Goal: Task Accomplishment & Management: Use online tool/utility

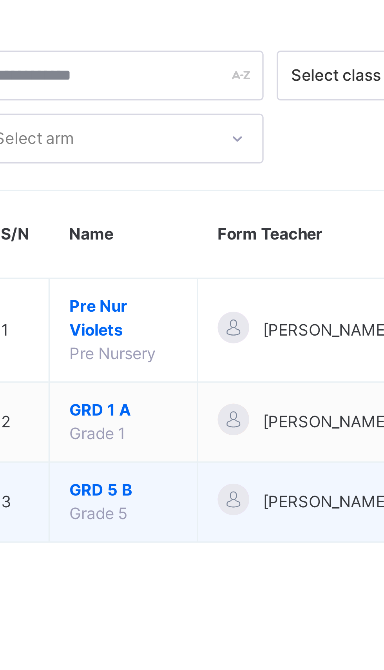
click at [147, 188] on span "Grade 5" at bounding box center [143, 189] width 17 height 6
click at [143, 182] on span "GRD 5 B" at bounding box center [151, 182] width 32 height 7
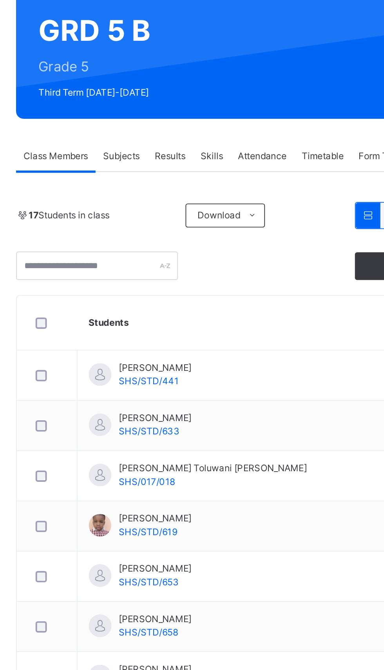
click at [189, 154] on span "Results" at bounding box center [189, 155] width 16 height 7
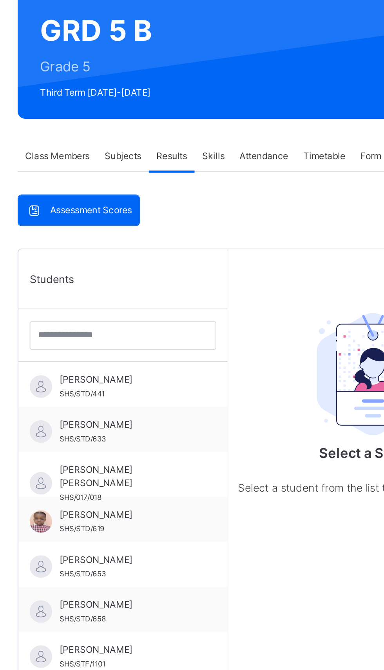
click at [214, 157] on span "Skills" at bounding box center [211, 155] width 12 height 7
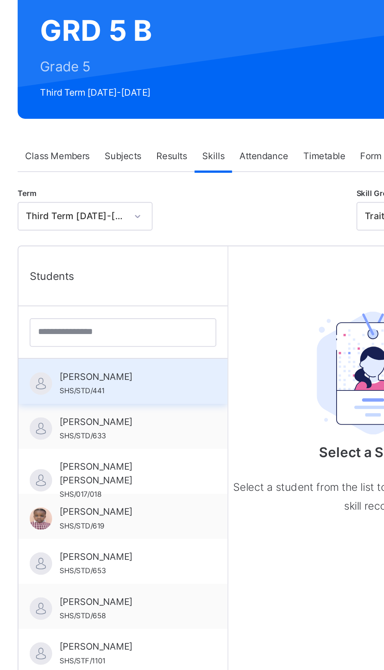
click at [183, 275] on div "[PERSON_NAME] IMAM SHS/STD/441" at bounding box center [165, 274] width 70 height 14
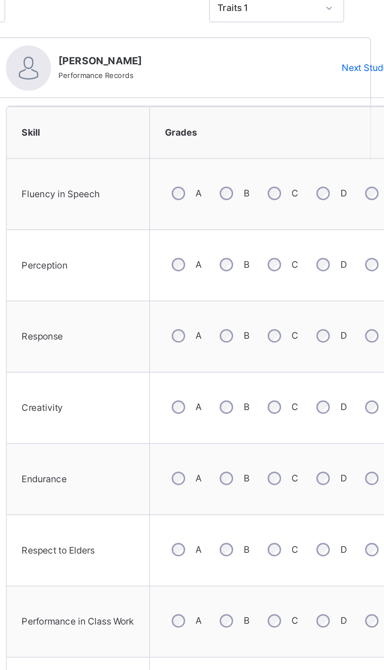
click at [298, 434] on div "B" at bounding box center [297, 432] width 21 height 16
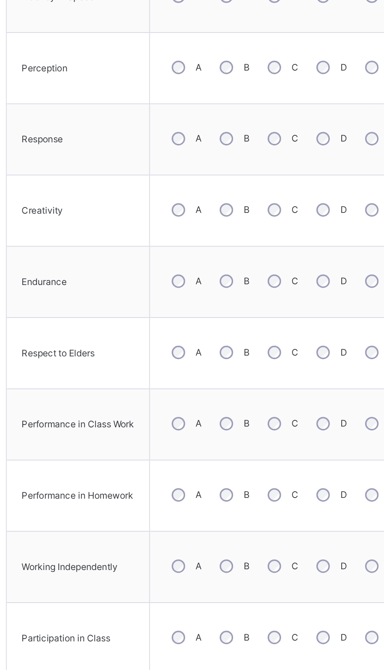
click at [346, 549] on div "D" at bounding box center [349, 544] width 22 height 16
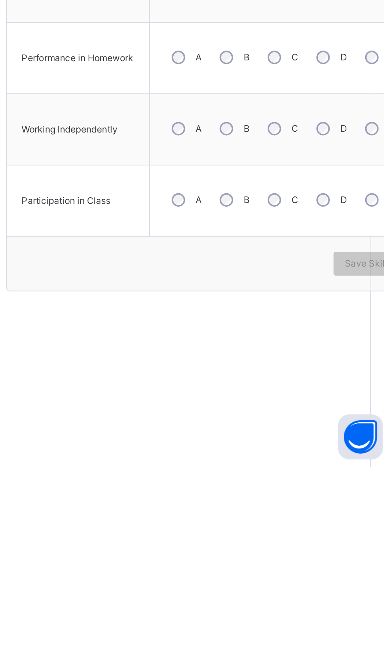
scroll to position [93, 0]
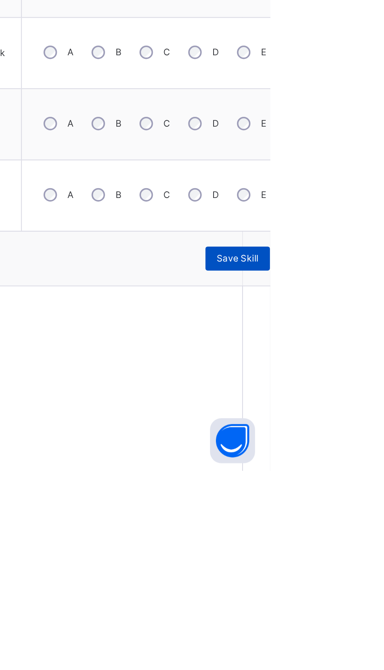
click at [370, 556] on span "Save Skill" at bounding box center [367, 558] width 22 height 7
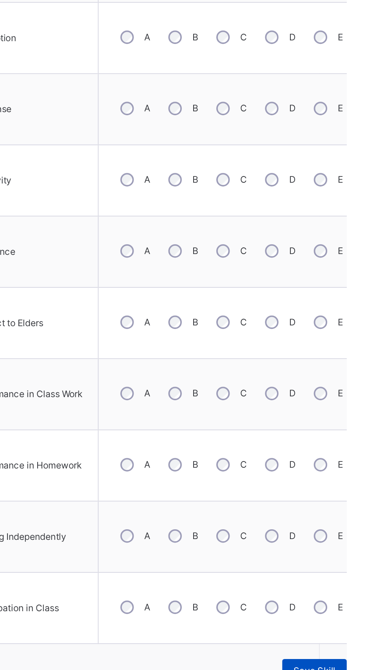
scroll to position [92, 0]
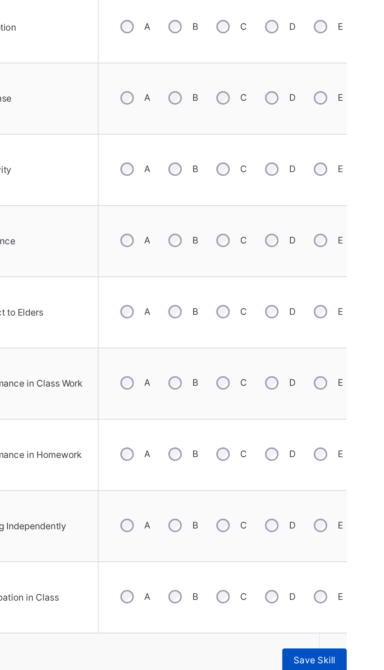
click at [371, 556] on span "Save Skill" at bounding box center [367, 559] width 22 height 7
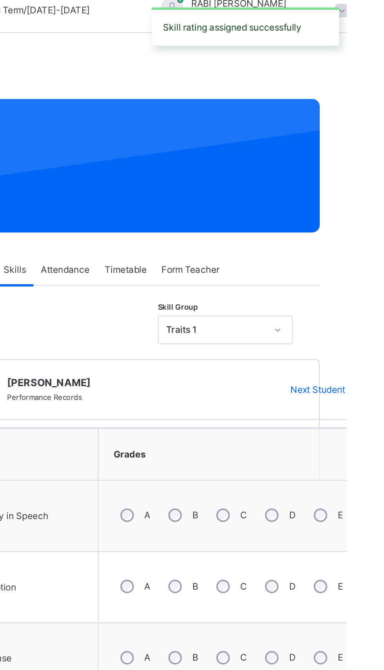
scroll to position [0, 0]
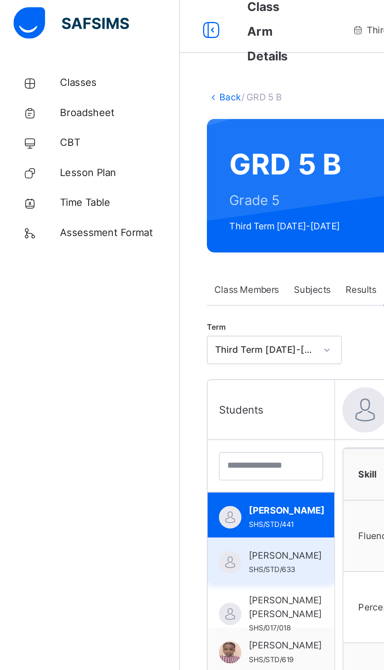
click at [147, 297] on span "[PERSON_NAME]" at bounding box center [149, 293] width 38 height 7
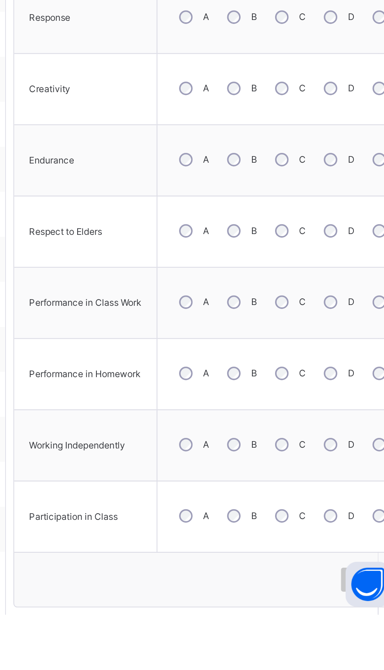
click at [325, 615] on div "C" at bounding box center [323, 618] width 22 height 16
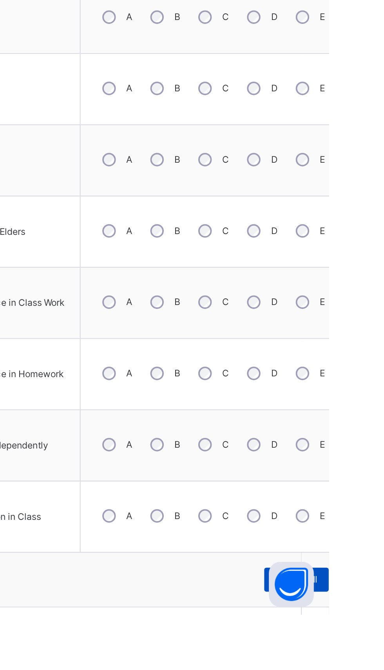
click at [373, 648] on span "Save Skill" at bounding box center [367, 651] width 22 height 7
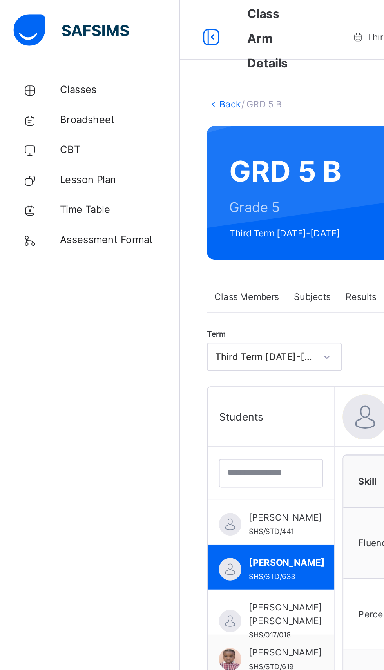
scroll to position [3, 0]
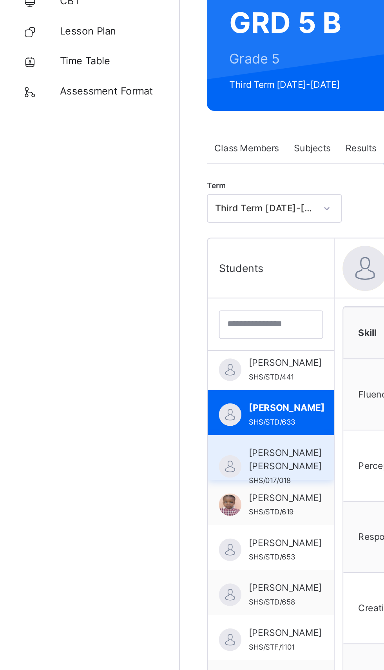
click at [144, 321] on span "[PERSON_NAME] [PERSON_NAME]" at bounding box center [149, 318] width 38 height 14
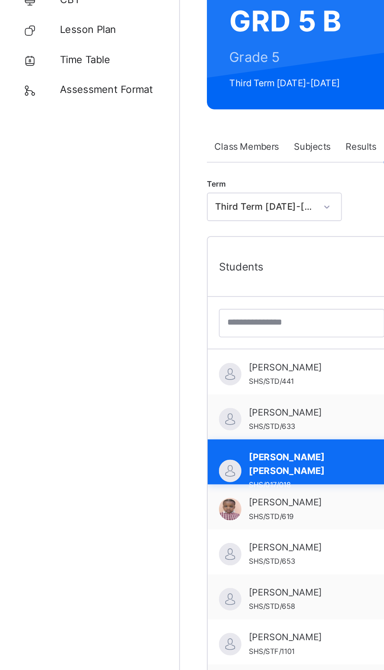
scroll to position [0, 0]
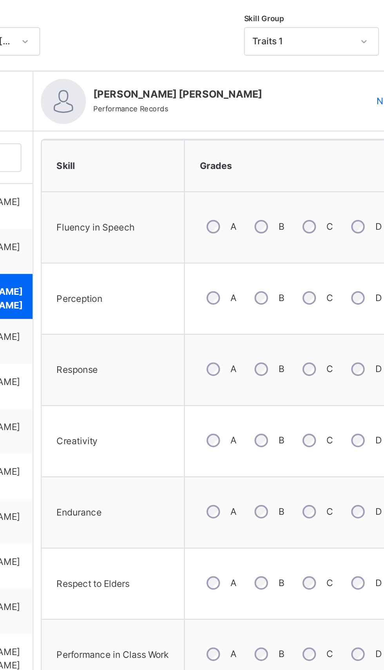
click at [293, 401] on div "B" at bounding box center [297, 395] width 21 height 16
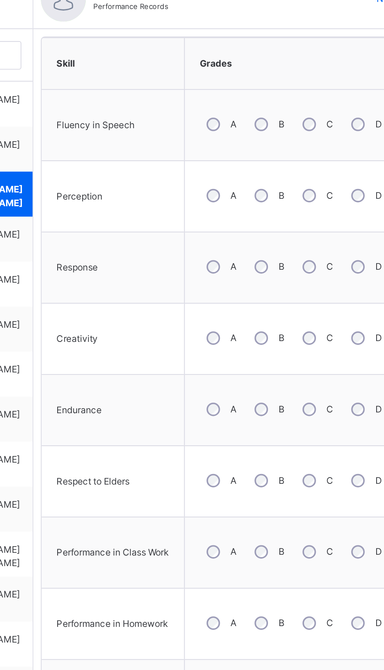
click at [273, 434] on div "A" at bounding box center [272, 432] width 21 height 16
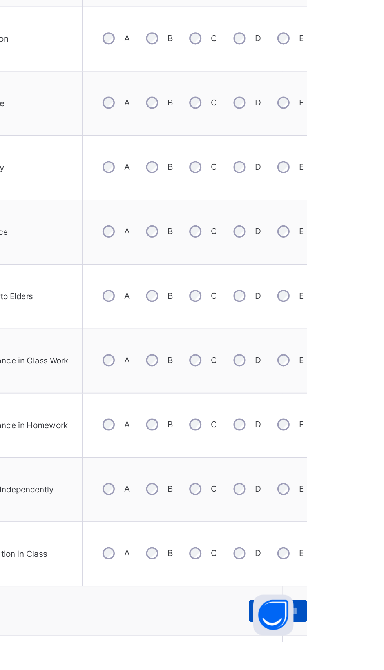
click at [371, 650] on span "Save Skill" at bounding box center [367, 651] width 22 height 7
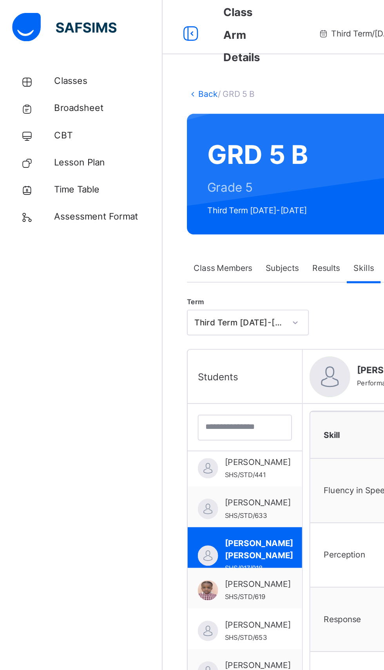
scroll to position [1, 0]
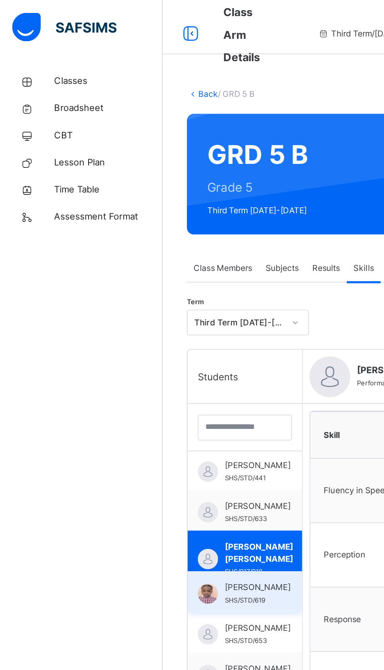
click at [140, 343] on span "[PERSON_NAME]" at bounding box center [149, 339] width 38 height 7
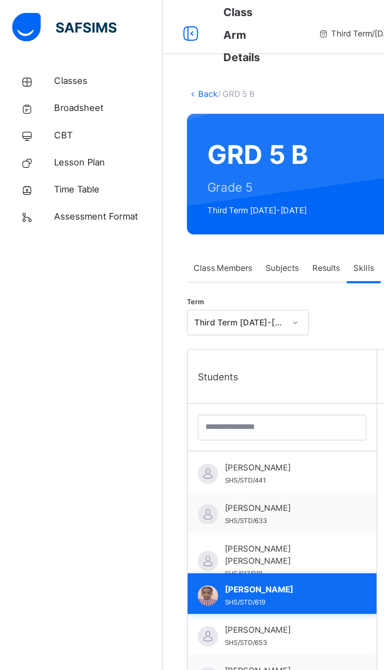
scroll to position [0, 0]
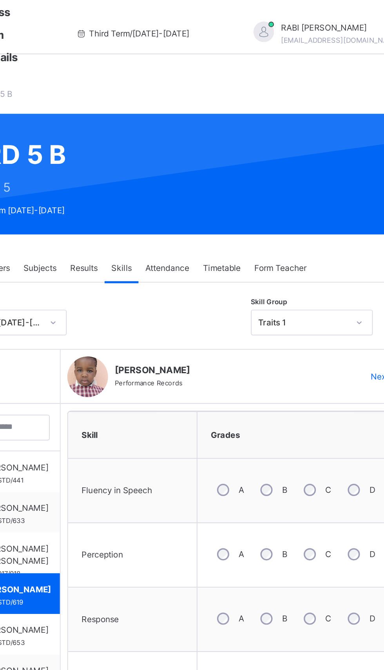
click at [271, 277] on div "A" at bounding box center [272, 283] width 21 height 16
click at [277, 318] on div "A" at bounding box center [272, 320] width 21 height 16
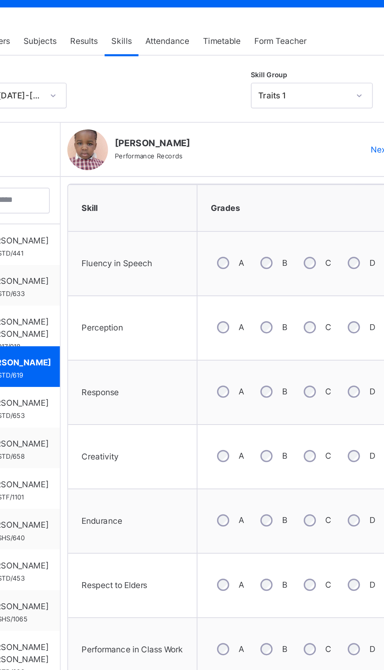
click at [306, 431] on label "B" at bounding box center [304, 432] width 3 height 7
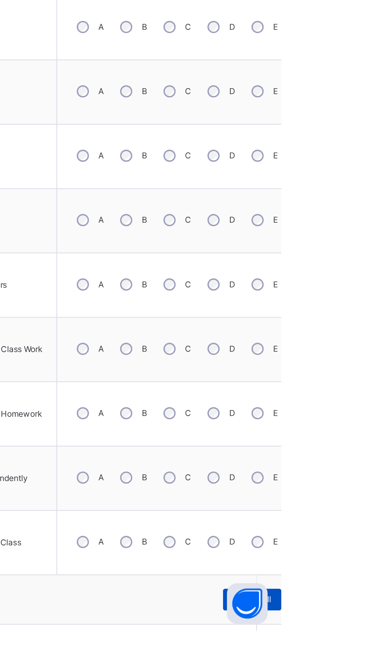
click at [373, 648] on span "Save Skill" at bounding box center [367, 651] width 22 height 7
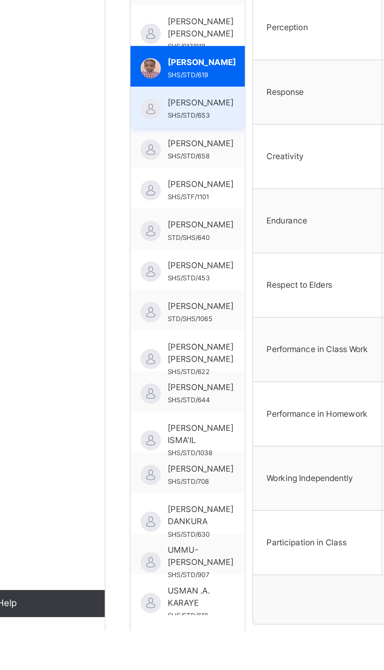
click at [156, 368] on span "[PERSON_NAME]" at bounding box center [149, 364] width 38 height 7
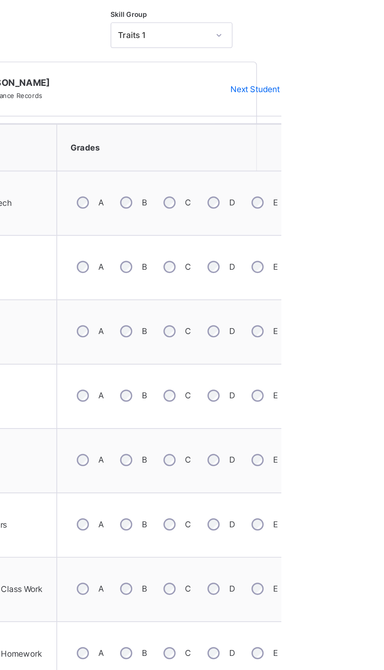
scroll to position [7, 0]
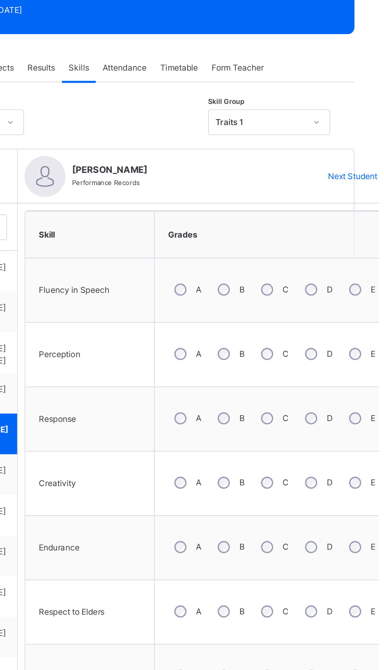
click at [295, 307] on div "B" at bounding box center [297, 314] width 21 height 16
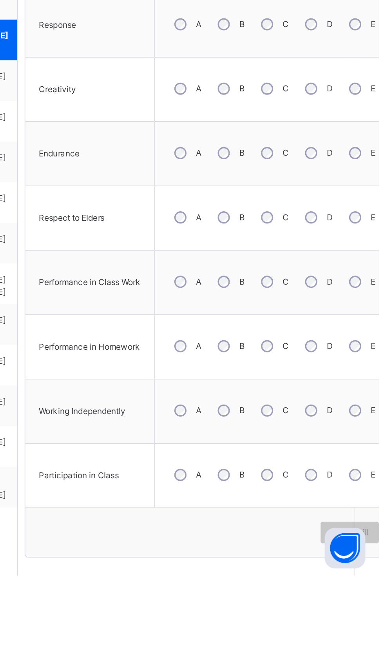
click at [273, 570] on div "A" at bounding box center [272, 574] width 21 height 16
click at [323, 608] on div "C" at bounding box center [323, 611] width 22 height 16
click at [367, 649] on div "Save Skill" at bounding box center [367, 645] width 34 height 13
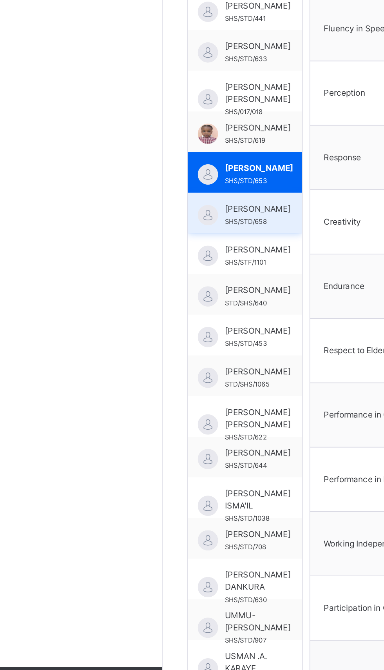
click at [156, 385] on span "[PERSON_NAME]" at bounding box center [149, 381] width 38 height 7
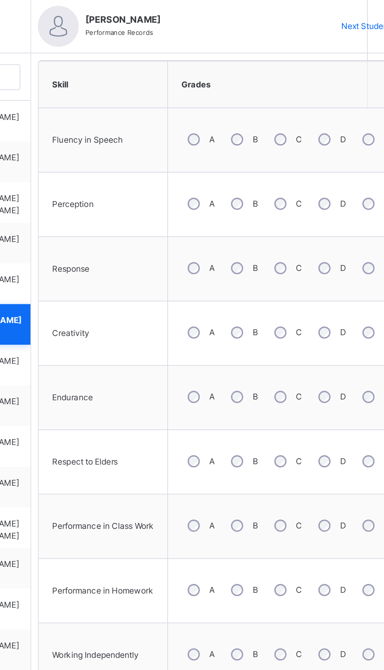
scroll to position [7, 0]
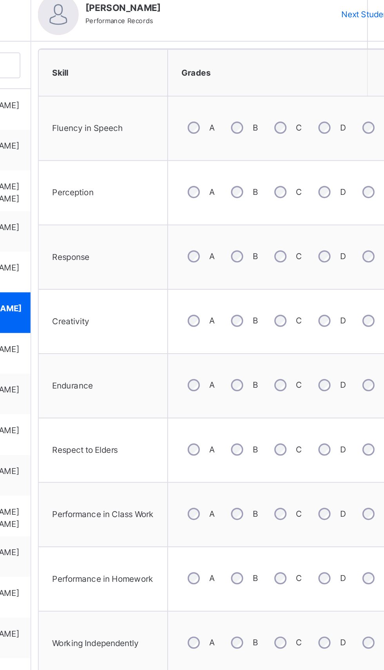
click at [298, 422] on div "B" at bounding box center [297, 425] width 21 height 16
click at [272, 458] on div "A" at bounding box center [272, 462] width 21 height 16
click at [323, 538] on div "C" at bounding box center [323, 536] width 22 height 16
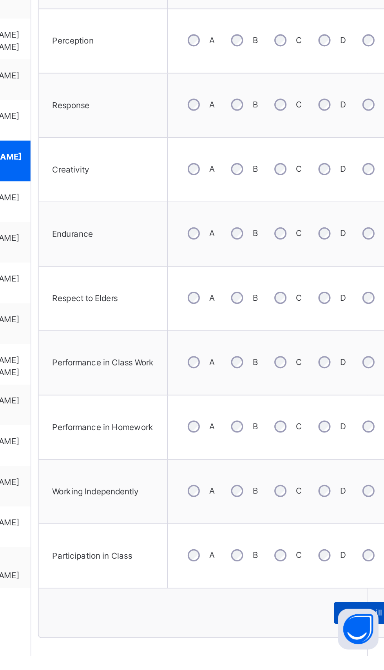
click at [366, 642] on span "Save Skill" at bounding box center [367, 644] width 22 height 7
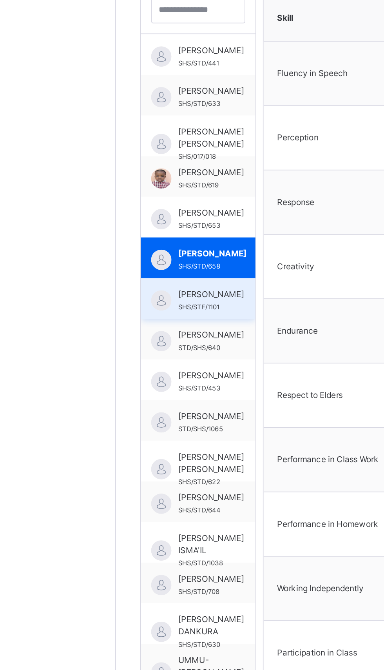
click at [143, 408] on span "[PERSON_NAME]" at bounding box center [149, 404] width 38 height 7
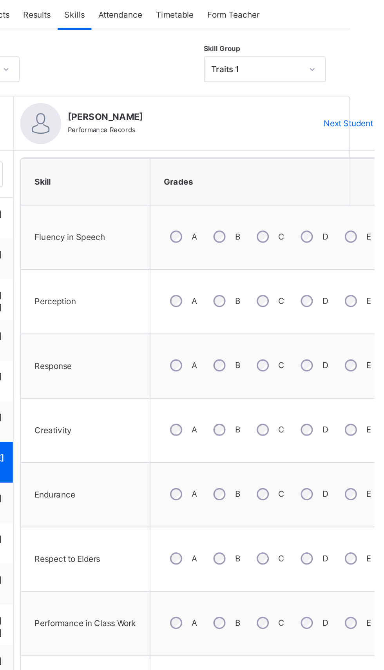
click at [267, 427] on div "A" at bounding box center [272, 425] width 21 height 16
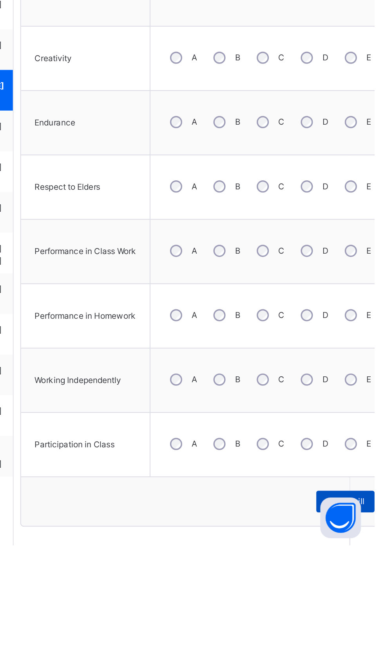
click at [372, 642] on span "Save Skill" at bounding box center [367, 644] width 22 height 7
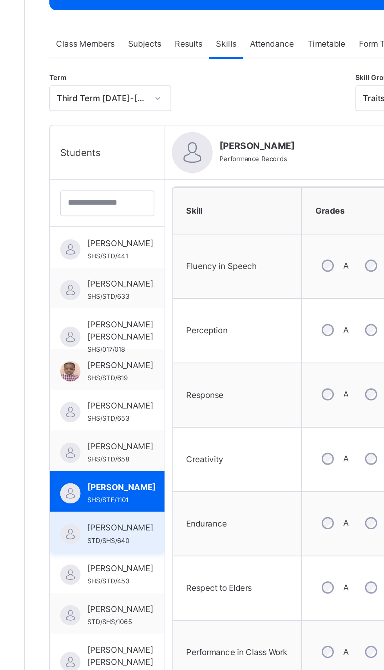
click at [154, 438] on span "[PERSON_NAME]" at bounding box center [149, 434] width 38 height 7
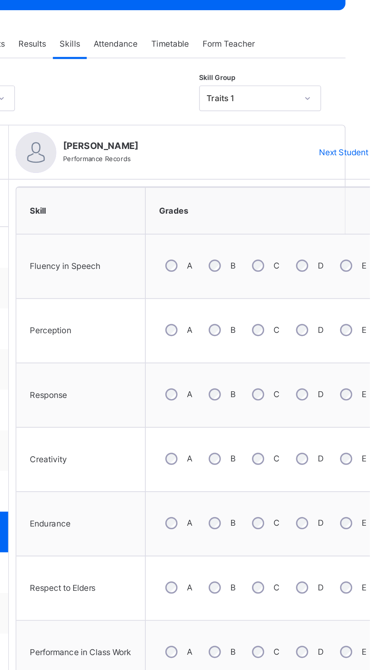
click at [315, 392] on div "C" at bounding box center [323, 395] width 22 height 16
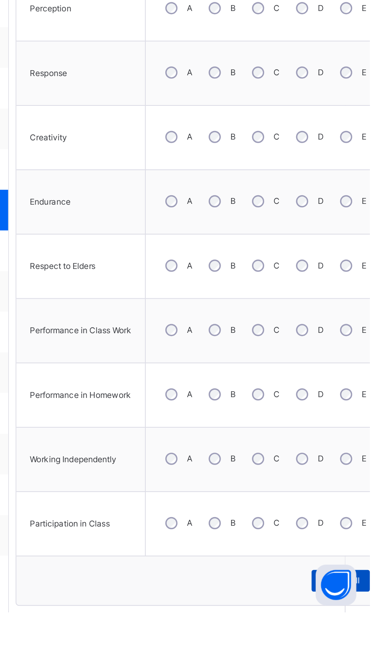
click at [372, 651] on span "Save Skill" at bounding box center [367, 651] width 22 height 7
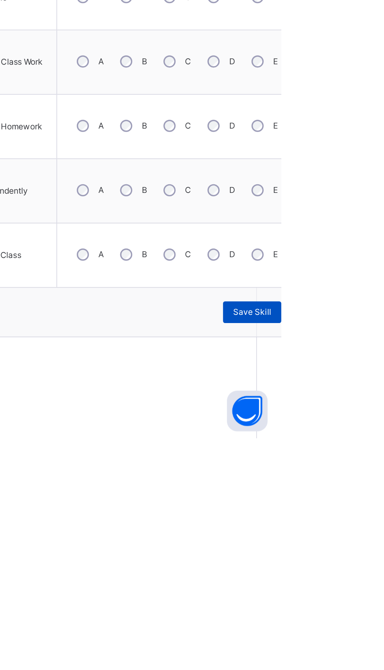
scroll to position [109, 0]
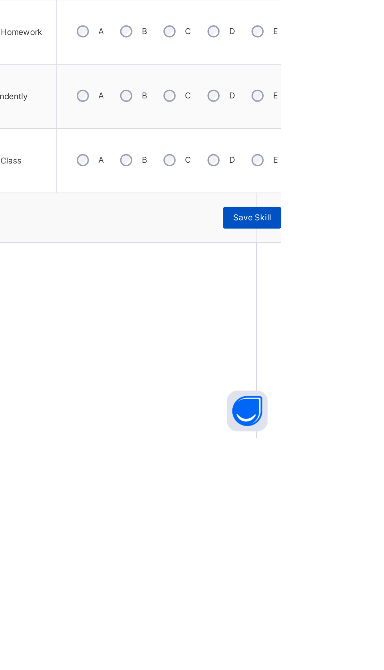
click at [377, 544] on div "Save Skill" at bounding box center [367, 542] width 34 height 13
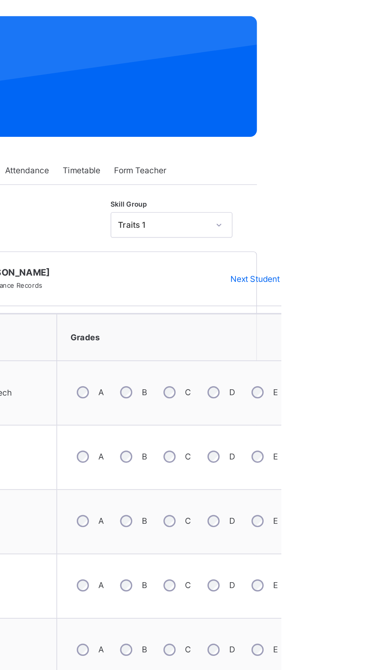
scroll to position [0, 0]
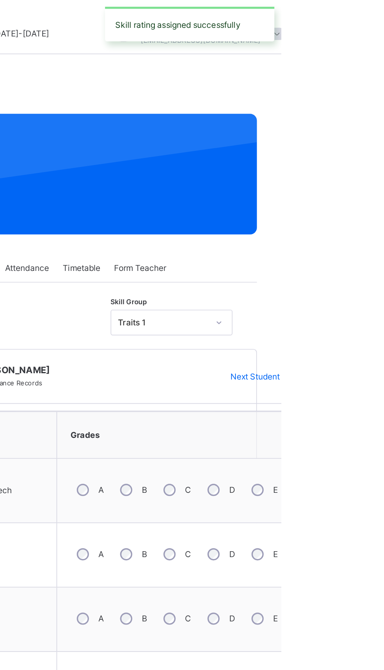
click at [384, 217] on icon at bounding box center [390, 218] width 6 height 6
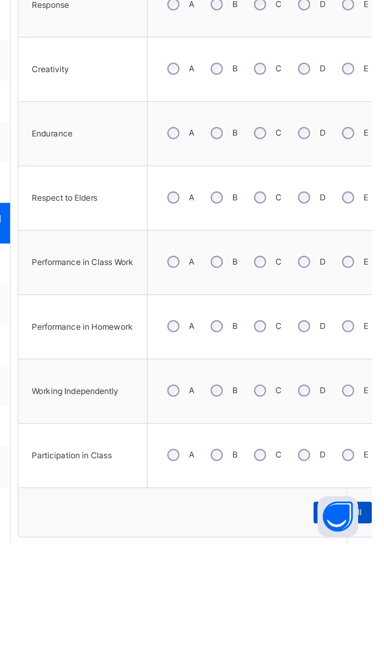
click at [375, 648] on span "Save Skill" at bounding box center [367, 651] width 22 height 7
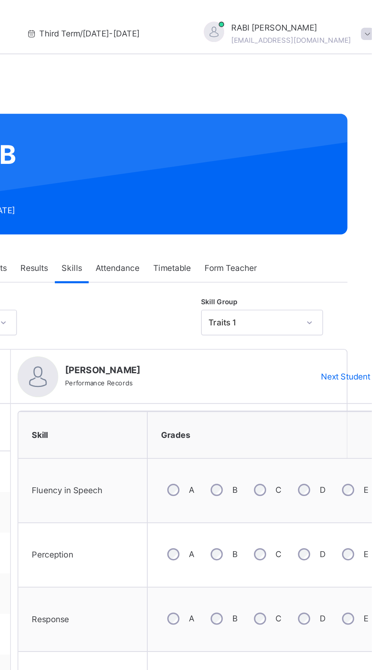
click at [376, 219] on span "Next Student" at bounding box center [369, 217] width 29 height 7
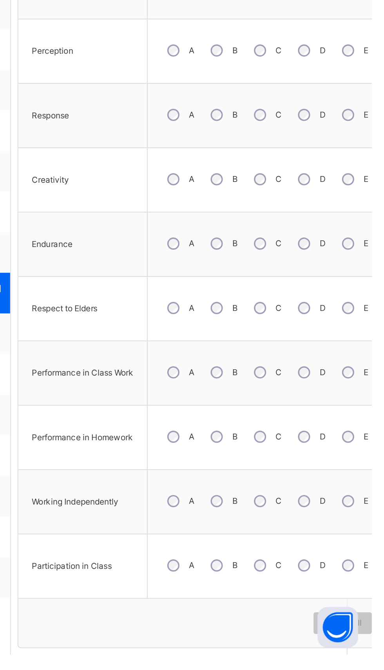
click at [297, 576] on div "B" at bounding box center [297, 581] width 21 height 16
click at [373, 649] on span "Save Skill" at bounding box center [367, 651] width 22 height 7
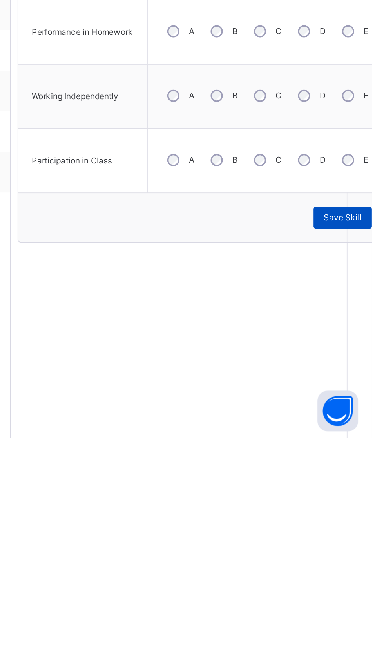
click at [377, 544] on div "Save Skill" at bounding box center [367, 542] width 34 height 13
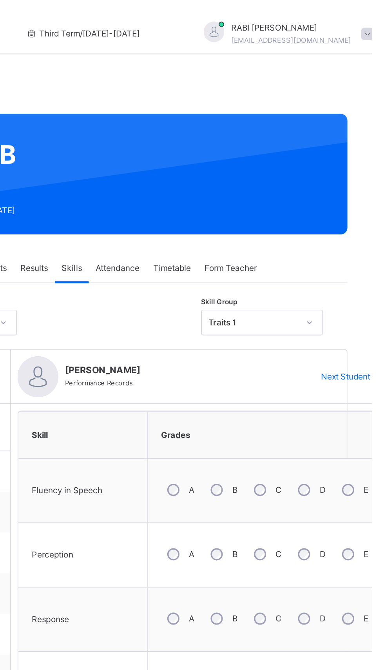
click at [378, 212] on div "Next Student" at bounding box center [372, 218] width 48 height 13
click at [375, 215] on span "Next Student" at bounding box center [369, 217] width 29 height 7
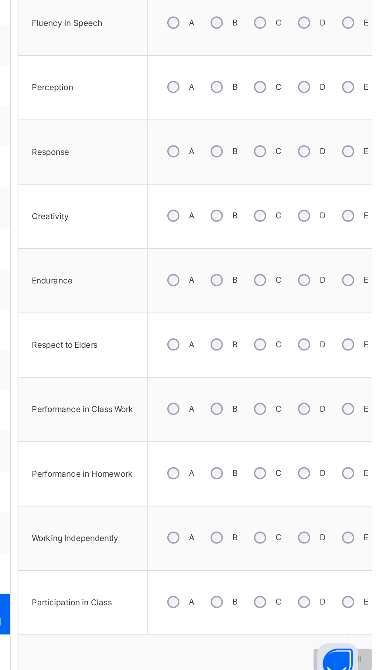
click at [323, 614] on div "C" at bounding box center [323, 618] width 22 height 16
click at [373, 650] on span "Save Skill" at bounding box center [367, 651] width 22 height 7
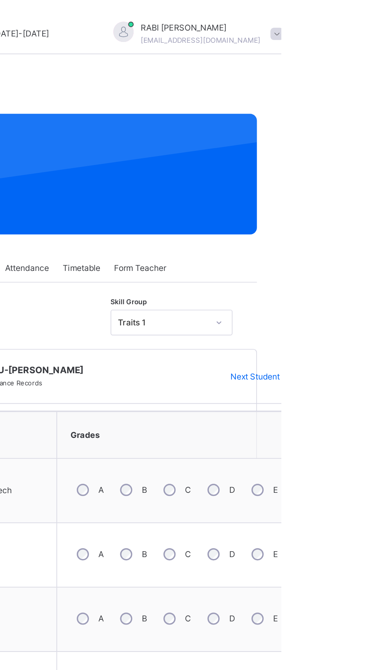
click at [384, 213] on span at bounding box center [389, 218] width 13 height 13
click at [384, 216] on span at bounding box center [389, 218] width 13 height 13
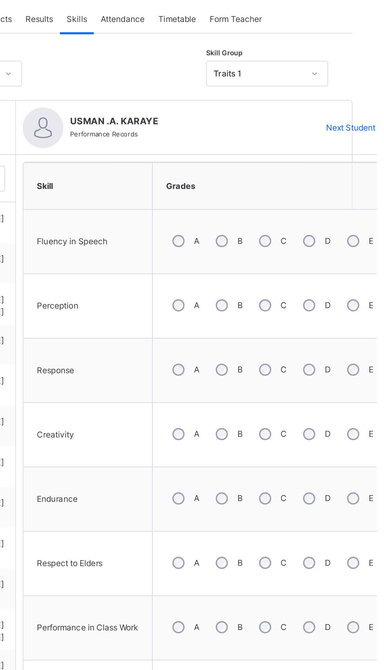
click at [298, 280] on div "B" at bounding box center [297, 283] width 21 height 16
click at [323, 354] on div "C" at bounding box center [323, 357] width 22 height 16
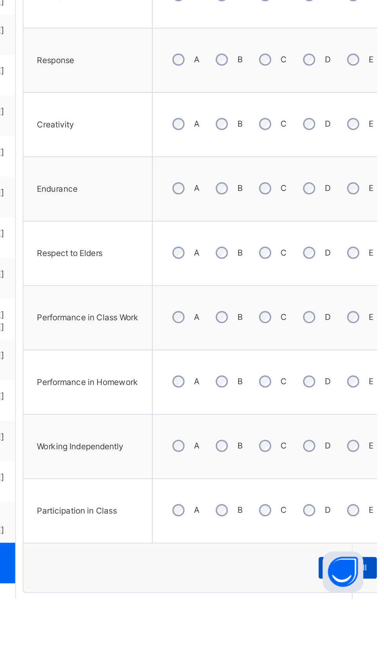
click at [376, 655] on div "Save Skill" at bounding box center [367, 651] width 34 height 13
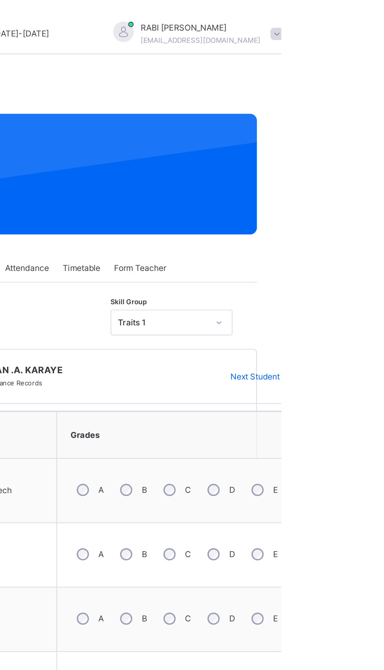
scroll to position [27, 0]
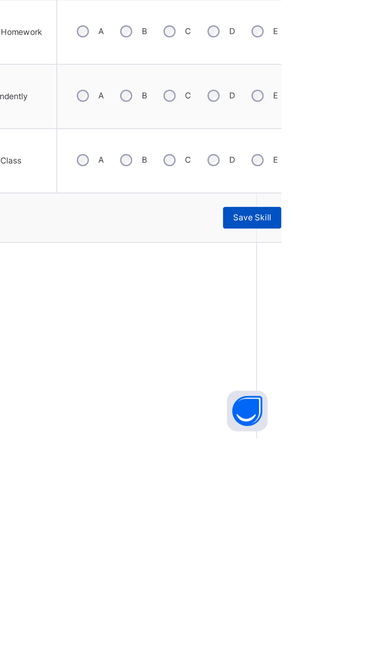
click at [371, 541] on span "Save Skill" at bounding box center [367, 542] width 22 height 7
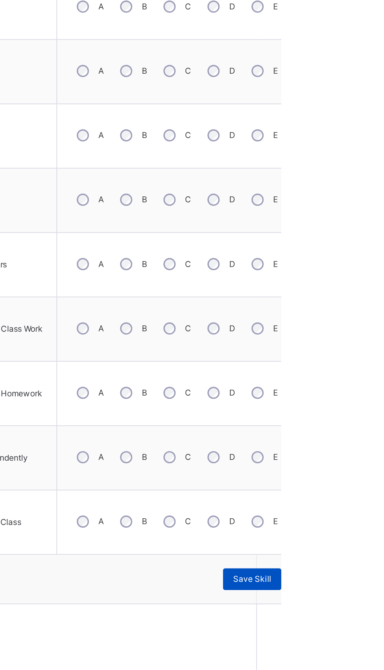
scroll to position [0, 0]
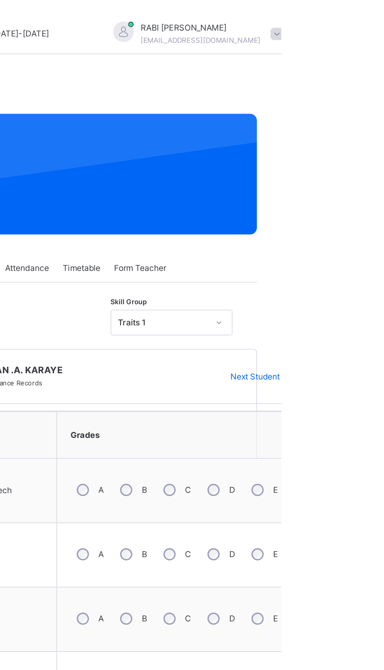
click at [384, 216] on icon at bounding box center [390, 218] width 6 height 6
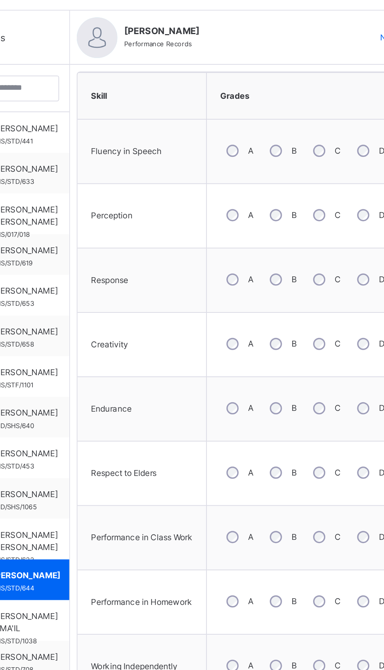
click at [294, 472] on div "B" at bounding box center [297, 469] width 21 height 16
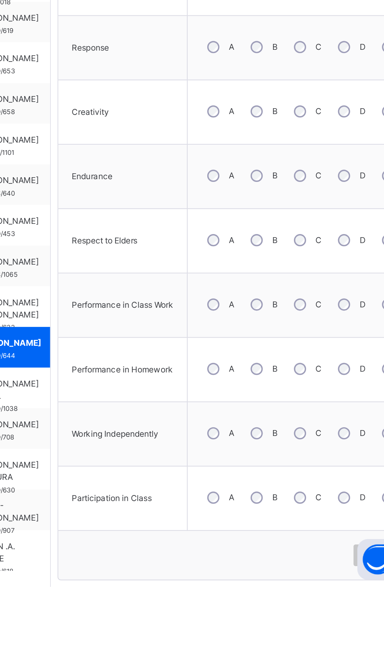
click at [296, 576] on div "B" at bounding box center [297, 581] width 21 height 16
click at [323, 614] on div "C" at bounding box center [323, 618] width 22 height 16
click at [363, 646] on div "Save Skill" at bounding box center [367, 651] width 34 height 13
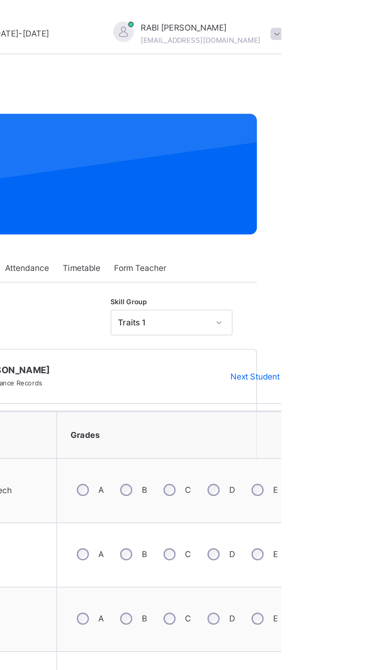
click at [376, 218] on span "Next Student" at bounding box center [369, 217] width 29 height 7
click at [365, 217] on span "Next Student" at bounding box center [369, 217] width 29 height 7
click at [349, 215] on div "Next Student" at bounding box center [372, 218] width 48 height 13
click at [367, 218] on span "Next Student" at bounding box center [369, 217] width 29 height 7
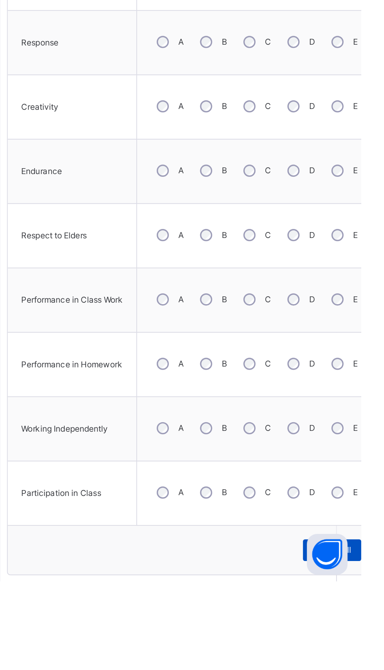
click at [369, 652] on span "Save Skill" at bounding box center [367, 651] width 22 height 7
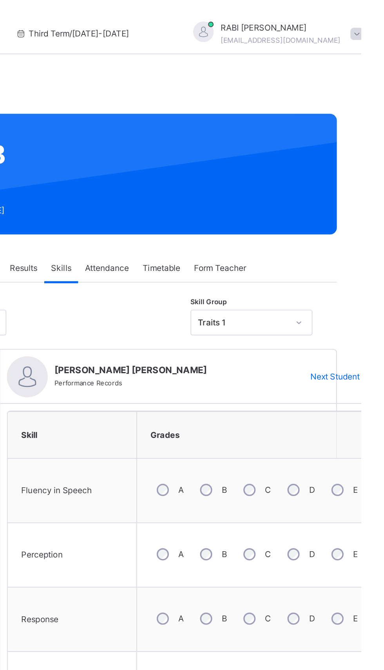
click at [362, 218] on span "Next Student" at bounding box center [369, 217] width 29 height 7
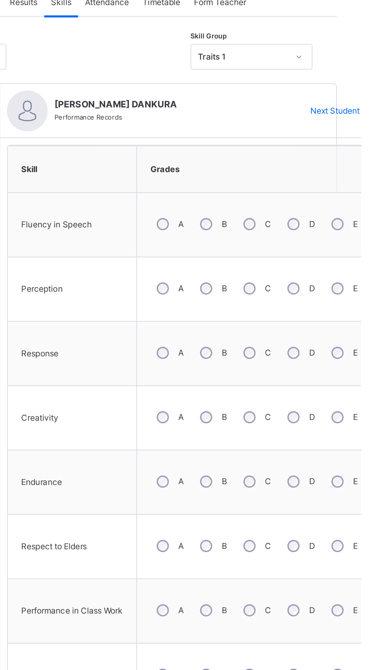
click at [323, 541] on div "C" at bounding box center [323, 544] width 22 height 16
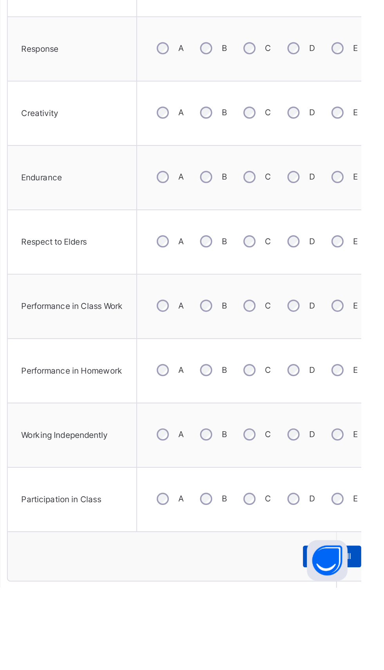
click at [370, 650] on span "Save Skill" at bounding box center [367, 651] width 22 height 7
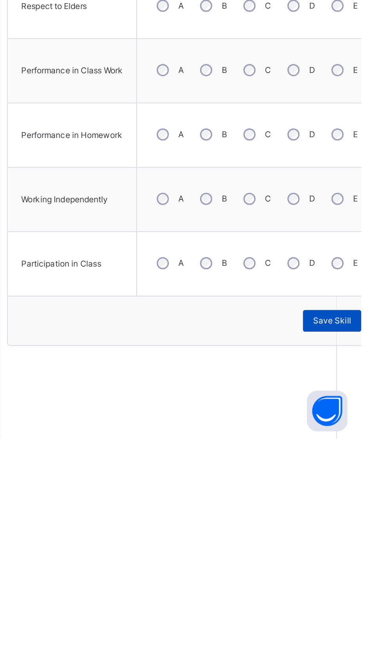
scroll to position [109, 0]
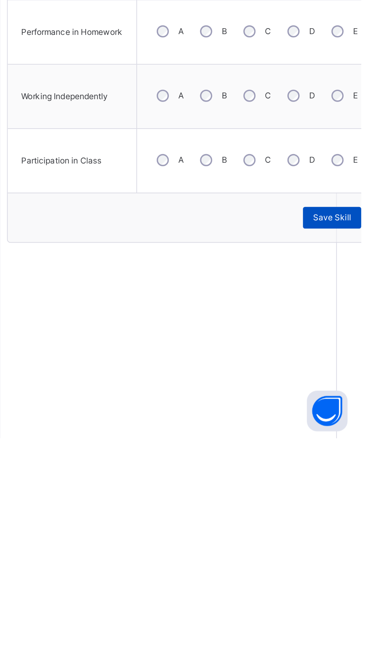
click at [377, 544] on div "Save Skill" at bounding box center [367, 542] width 34 height 13
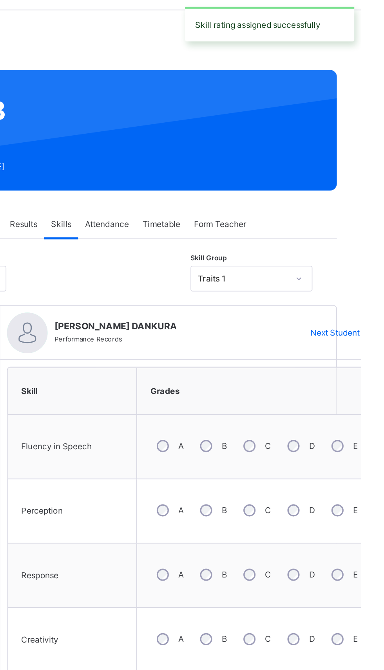
scroll to position [0, 0]
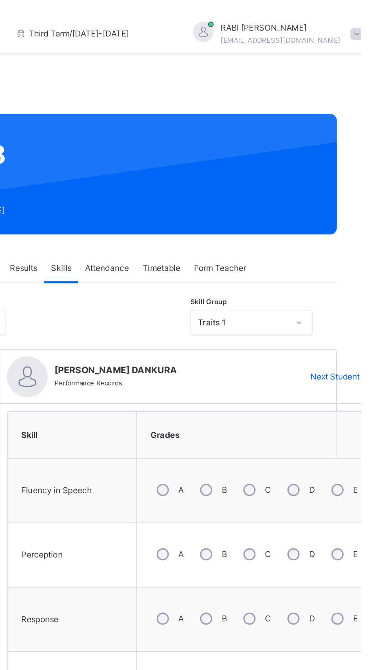
click at [380, 221] on div "Next Student" at bounding box center [372, 218] width 48 height 13
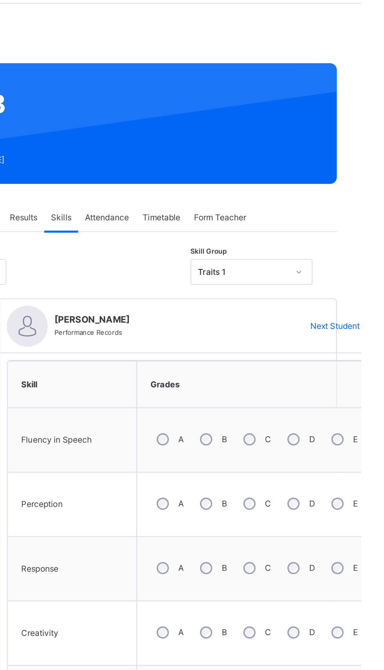
click at [382, 220] on span "Next Student" at bounding box center [369, 217] width 29 height 7
click at [372, 218] on span "Next Student" at bounding box center [369, 217] width 29 height 7
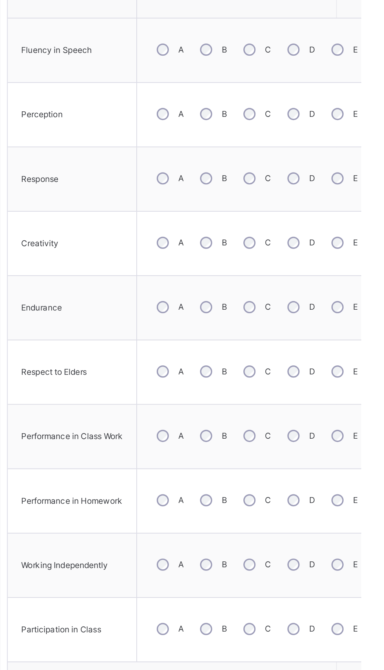
click at [369, 651] on span "Save Skill" at bounding box center [367, 651] width 22 height 7
click at [368, 650] on span "Save Skill" at bounding box center [367, 651] width 22 height 7
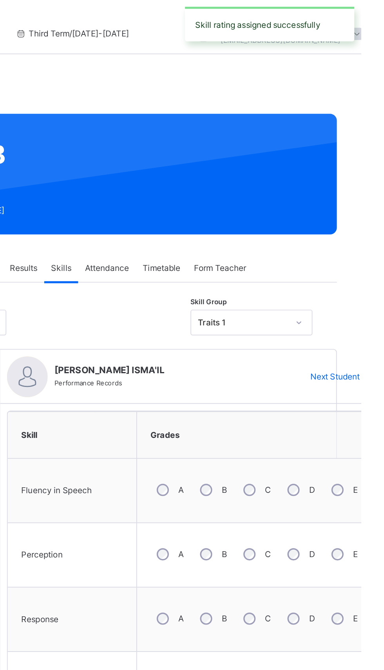
click at [382, 212] on div "Next Student" at bounding box center [372, 218] width 48 height 13
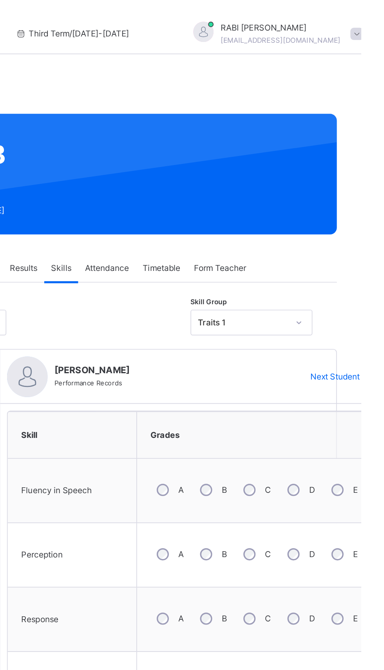
click at [381, 215] on span "Next Student" at bounding box center [369, 217] width 29 height 7
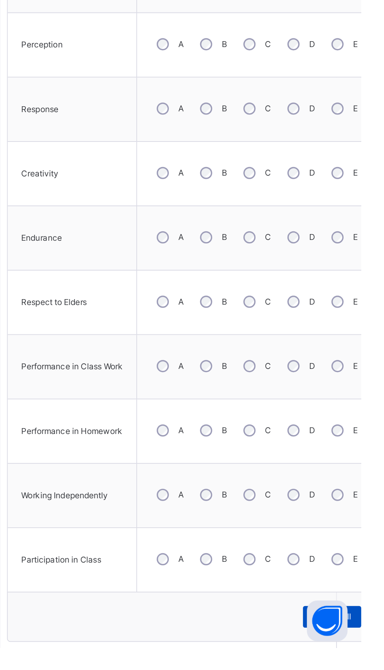
click at [369, 650] on span "Save Skill" at bounding box center [367, 651] width 22 height 7
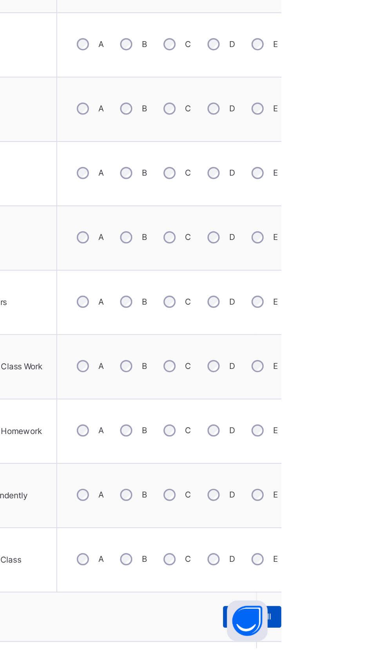
click at [378, 649] on div "Save Skill" at bounding box center [367, 651] width 34 height 13
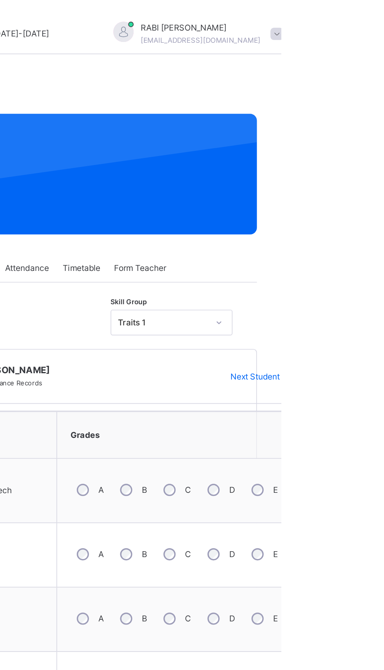
click at [380, 212] on div "Next Student" at bounding box center [372, 218] width 48 height 13
click at [379, 219] on span "Next Student" at bounding box center [369, 217] width 29 height 7
click at [383, 219] on span "Next Student" at bounding box center [369, 217] width 29 height 7
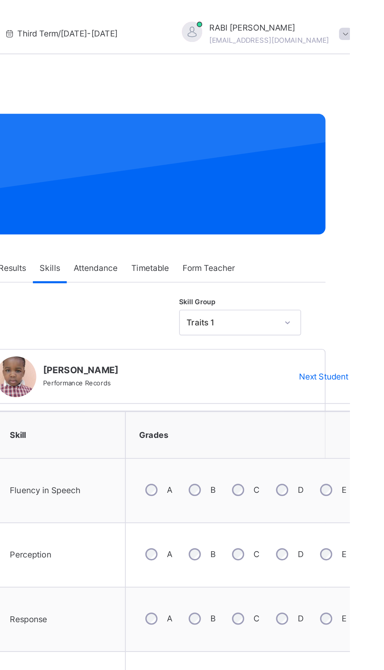
click at [381, 219] on span "Next Student" at bounding box center [369, 217] width 29 height 7
click at [382, 219] on span "Next Student" at bounding box center [369, 217] width 29 height 7
click at [384, 219] on span at bounding box center [389, 218] width 13 height 13
click at [383, 218] on span "Next Student" at bounding box center [369, 217] width 29 height 7
click at [384, 216] on span at bounding box center [389, 218] width 13 height 13
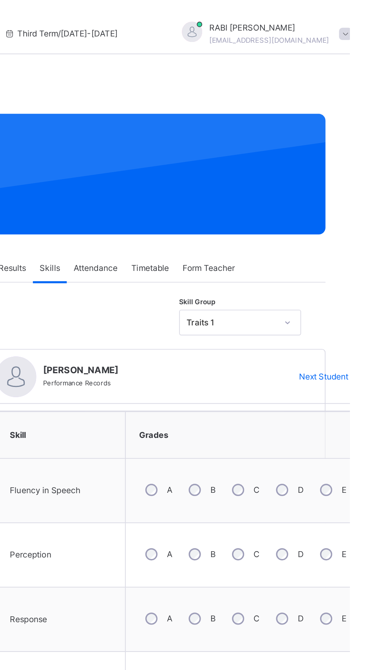
click at [382, 220] on span "Next Student" at bounding box center [369, 217] width 29 height 7
click at [383, 220] on span "Next Student" at bounding box center [369, 217] width 29 height 7
click at [384, 221] on span at bounding box center [389, 218] width 13 height 13
click at [384, 217] on icon at bounding box center [390, 218] width 6 height 6
click at [384, 219] on span at bounding box center [389, 218] width 13 height 13
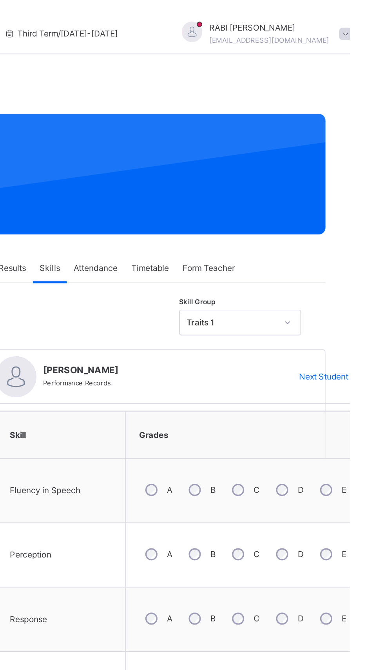
click at [380, 217] on span "Next Student" at bounding box center [369, 217] width 29 height 7
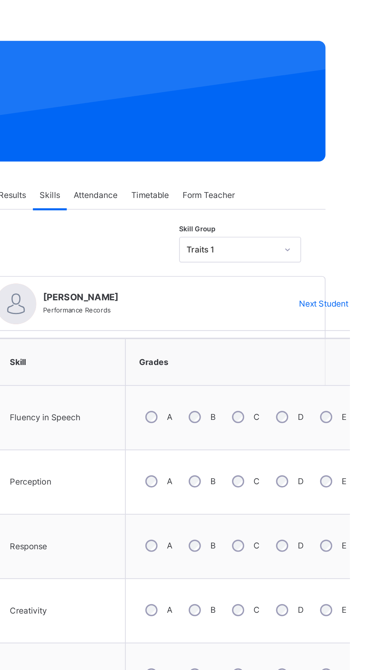
click at [384, 215] on span at bounding box center [389, 218] width 13 height 13
click at [384, 223] on span at bounding box center [389, 218] width 13 height 13
click at [376, 221] on div "Next Student" at bounding box center [372, 218] width 48 height 13
click at [384, 217] on icon at bounding box center [390, 218] width 6 height 6
click at [383, 222] on div "Next Student" at bounding box center [372, 218] width 48 height 13
